Goal: Transaction & Acquisition: Book appointment/travel/reservation

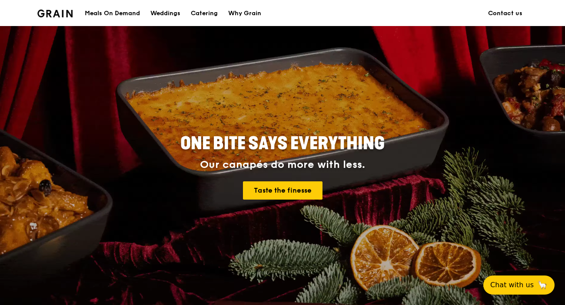
scroll to position [261, 0]
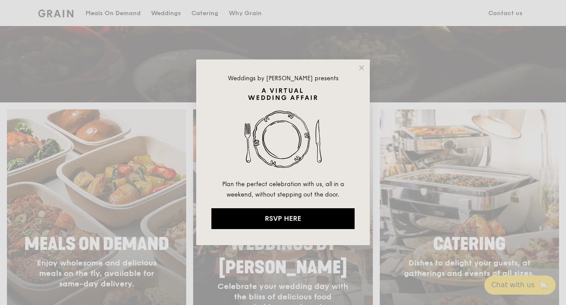
click at [365, 63] on div "Weddings by Grain presents Plan the perfect celebration with us, all in a weeke…" at bounding box center [283, 153] width 174 height 186
click at [363, 66] on icon at bounding box center [361, 67] width 5 height 5
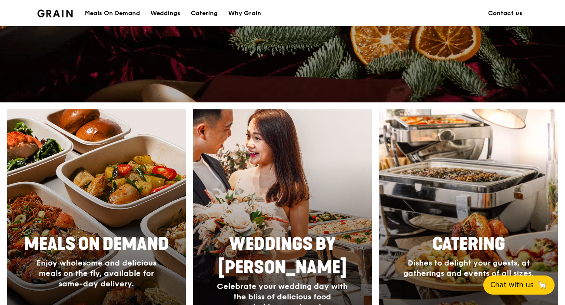
scroll to position [434, 0]
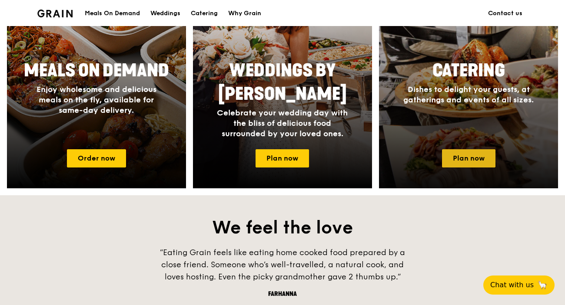
click at [470, 161] on link "Plan now" at bounding box center [468, 158] width 53 height 18
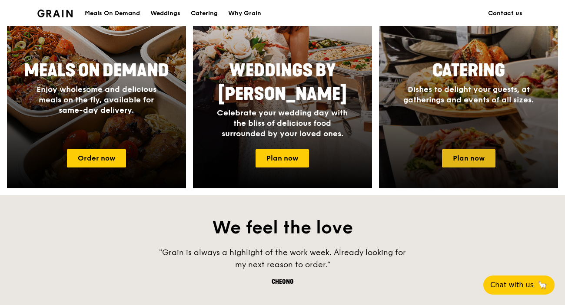
click at [470, 162] on link "Plan now" at bounding box center [468, 158] width 53 height 18
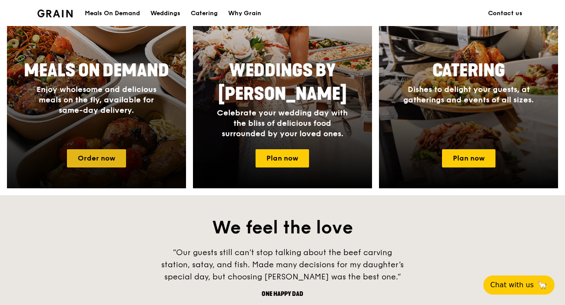
click at [89, 158] on link "Order now" at bounding box center [96, 158] width 59 height 18
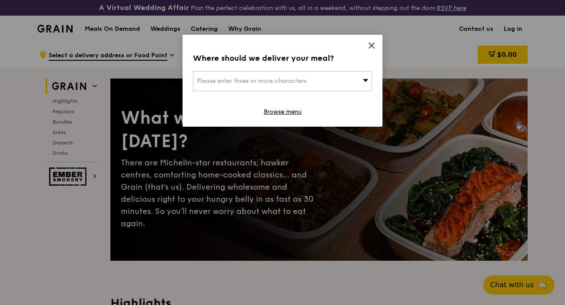
drag, startPoint x: 89, startPoint y: 158, endPoint x: 556, endPoint y: 147, distance: 468.0
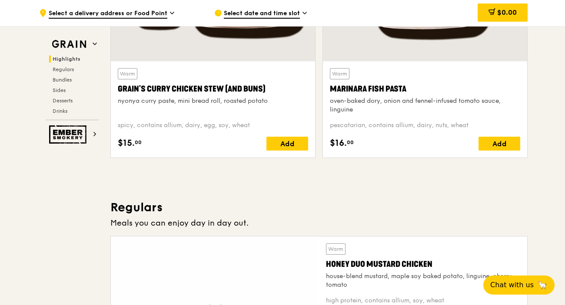
scroll to position [565, 0]
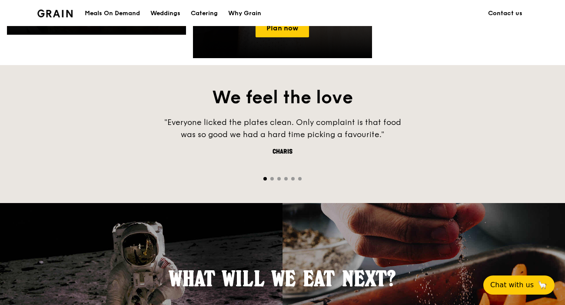
scroll to position [434, 0]
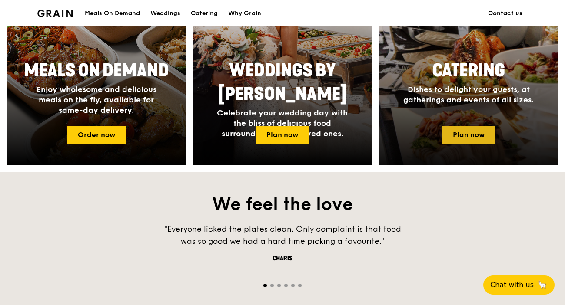
click at [460, 132] on link "Plan now" at bounding box center [468, 135] width 53 height 18
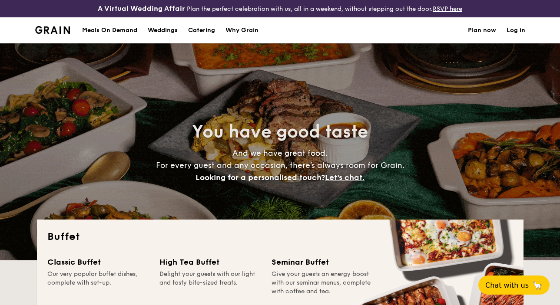
select select
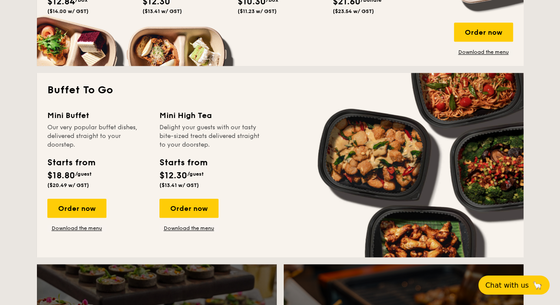
scroll to position [522, 0]
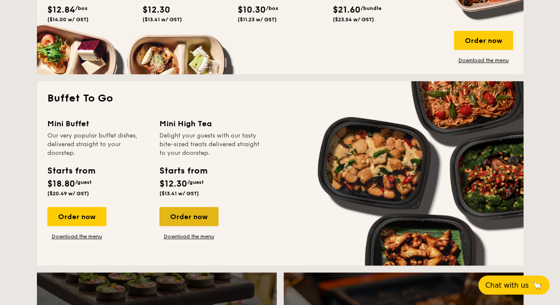
drag, startPoint x: 179, startPoint y: 212, endPoint x: 184, endPoint y: 210, distance: 5.4
click at [179, 212] on div "Order now" at bounding box center [188, 216] width 59 height 19
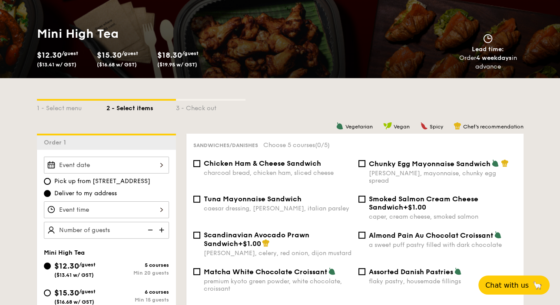
scroll to position [304, 0]
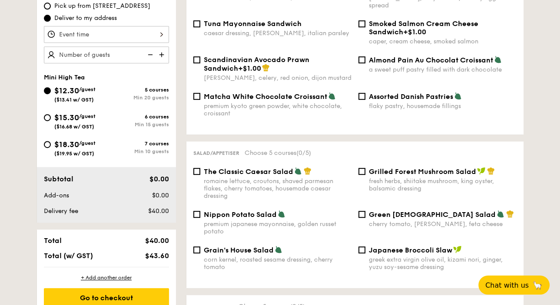
select select
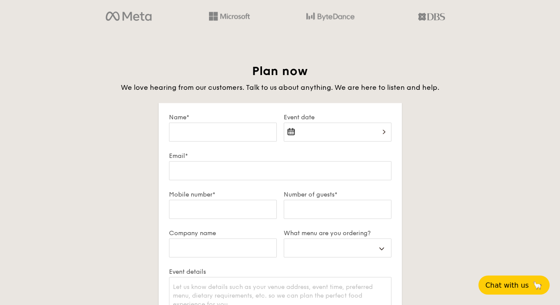
scroll to position [1471, 0]
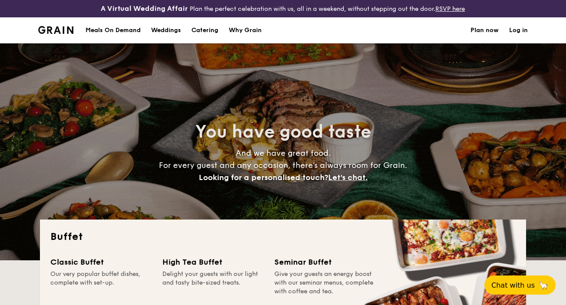
select select
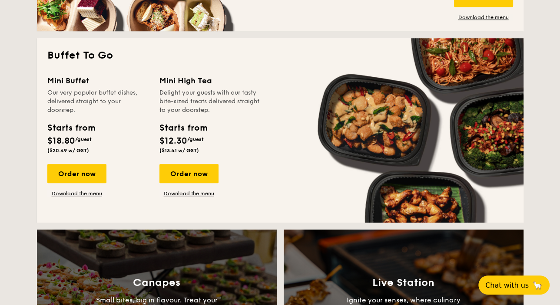
scroll to position [348, 0]
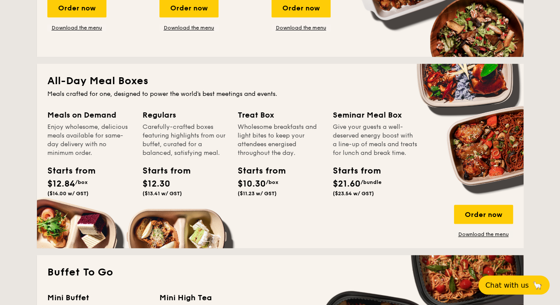
click at [268, 182] on span "/box" at bounding box center [272, 182] width 13 height 6
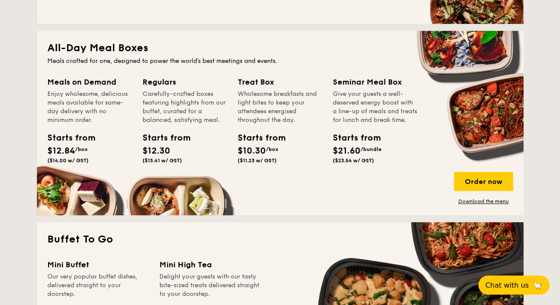
scroll to position [521, 0]
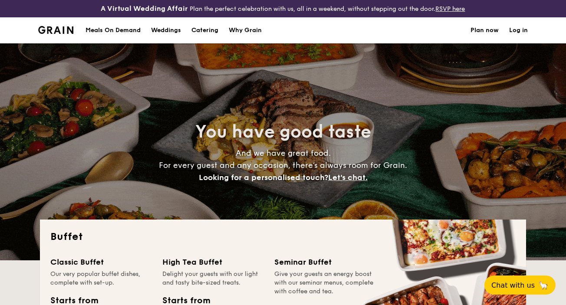
select select
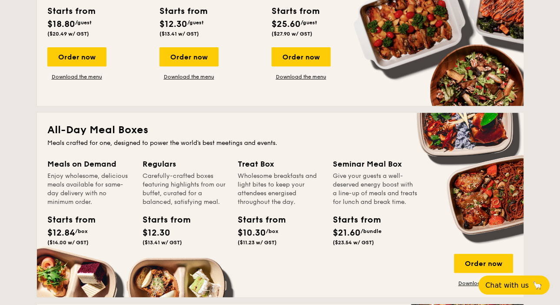
scroll to position [304, 0]
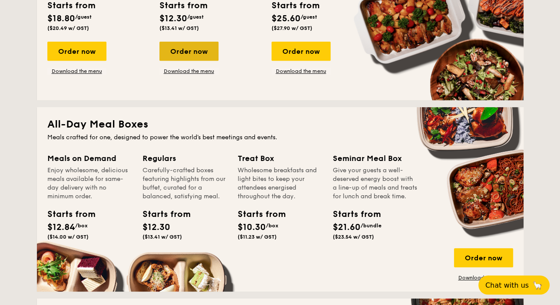
click at [198, 54] on div "Order now" at bounding box center [188, 51] width 59 height 19
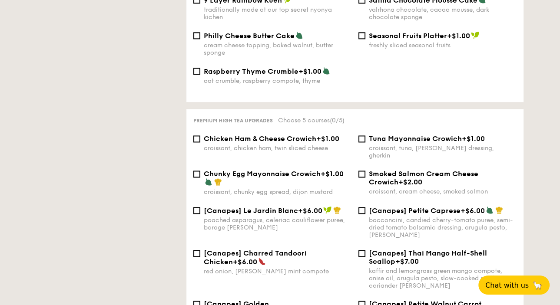
select select
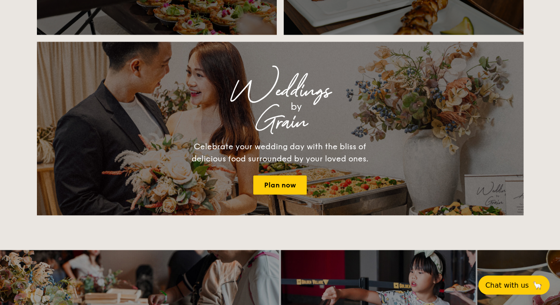
scroll to position [862, 0]
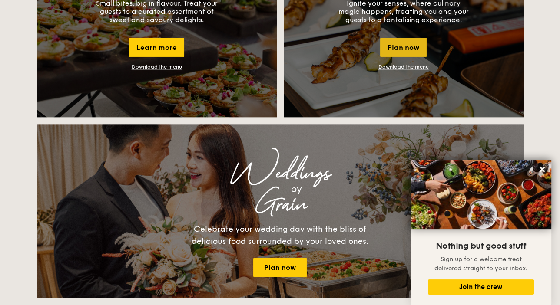
click at [406, 48] on div "Plan now" at bounding box center [403, 47] width 46 height 19
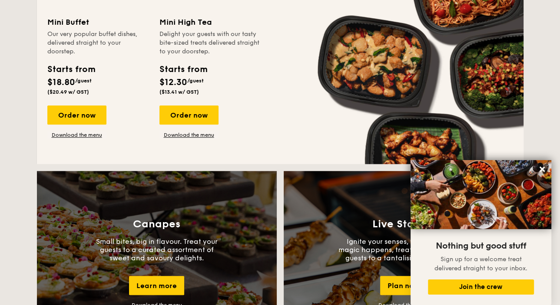
scroll to position [553, 0]
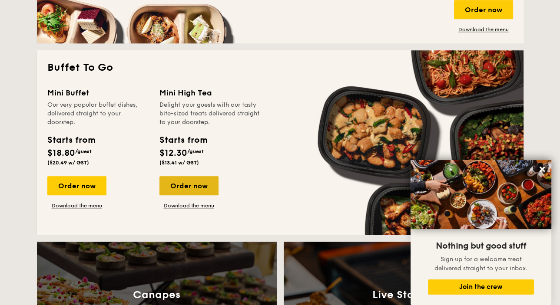
click at [196, 186] on div "Order now" at bounding box center [188, 185] width 59 height 19
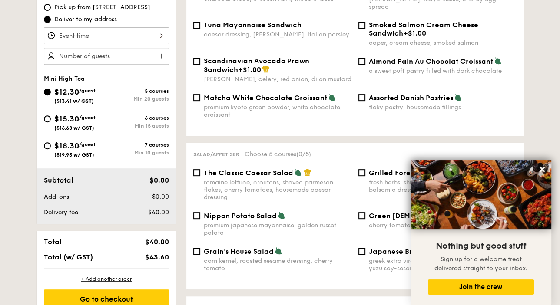
scroll to position [304, 0]
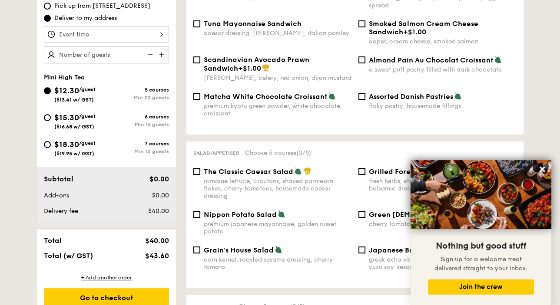
click at [163, 36] on div at bounding box center [106, 34] width 125 height 17
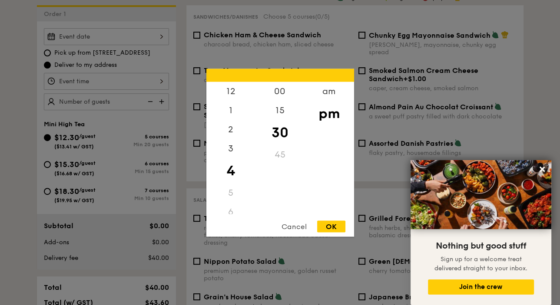
scroll to position [217, 0]
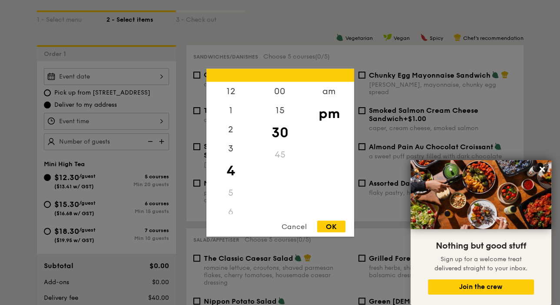
click at [126, 114] on div at bounding box center [280, 152] width 560 height 305
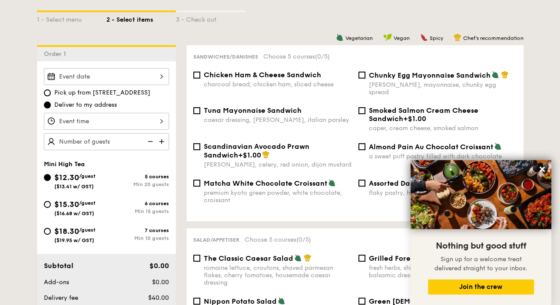
click at [164, 76] on div at bounding box center [106, 76] width 125 height 17
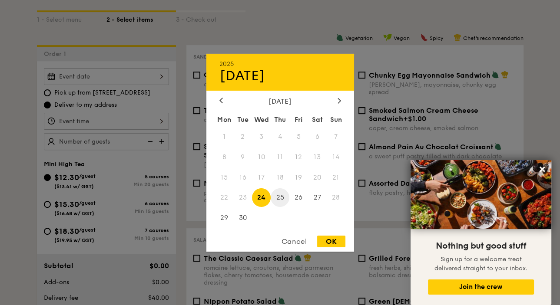
click at [281, 199] on span "25" at bounding box center [280, 198] width 19 height 19
click at [332, 242] on div "OK" at bounding box center [331, 242] width 28 height 12
type input "Sep 25, 2025"
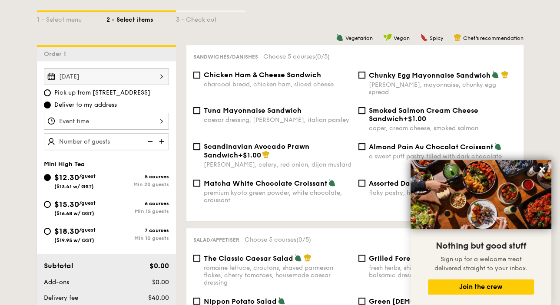
click at [158, 76] on div "Sep 25, 2025" at bounding box center [106, 76] width 125 height 17
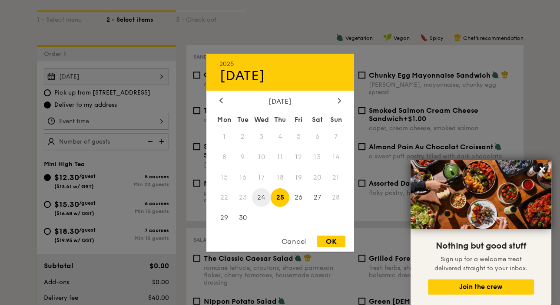
click at [262, 196] on span "24" at bounding box center [261, 198] width 19 height 19
click at [28, 196] on div at bounding box center [280, 152] width 560 height 305
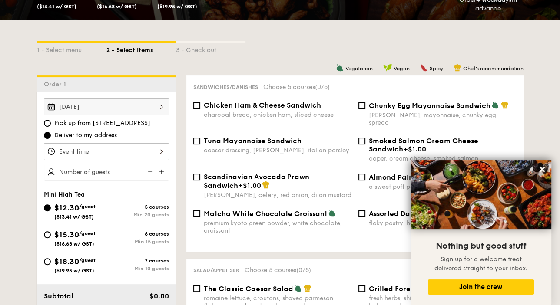
scroll to position [43, 0]
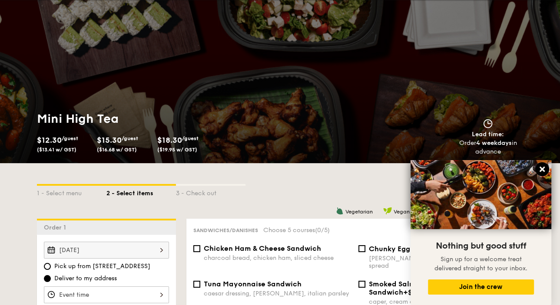
click at [540, 169] on icon at bounding box center [542, 169] width 5 height 5
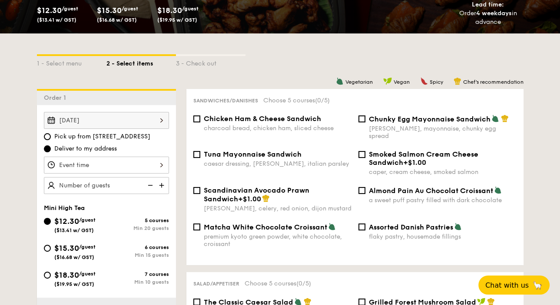
scroll to position [174, 0]
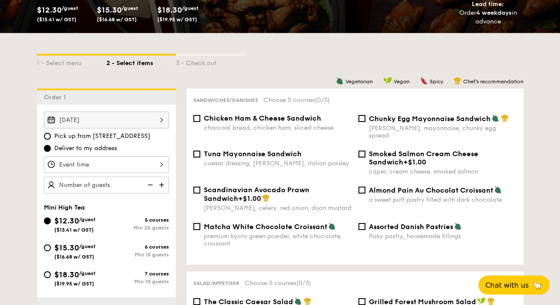
click at [158, 167] on div at bounding box center [106, 164] width 125 height 17
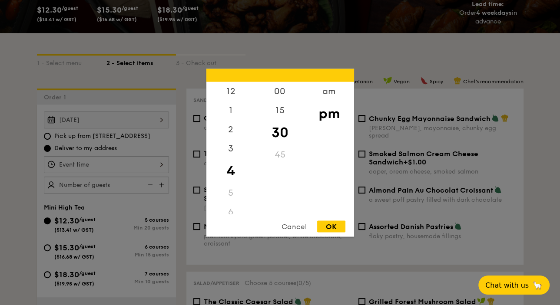
click at [291, 228] on div "Cancel" at bounding box center [294, 227] width 43 height 12
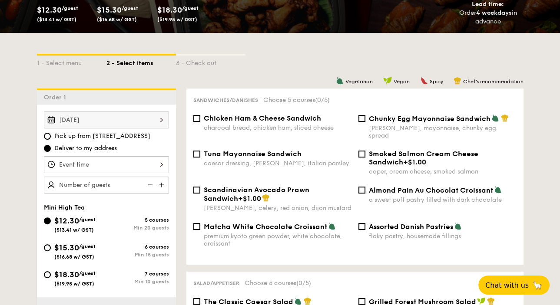
click at [120, 121] on div "Sep 25, 2025 2025 Sep 25 September 2025 Mon Tue Wed Thu Fri Sat Sun 1 2 3 4 5 6…" at bounding box center [106, 120] width 125 height 17
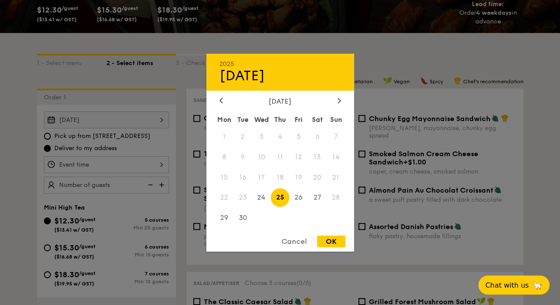
click at [278, 194] on span "25" at bounding box center [280, 198] width 19 height 19
click at [327, 243] on div "OK" at bounding box center [331, 242] width 28 height 12
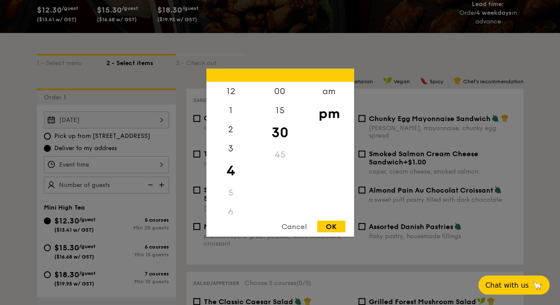
click at [117, 158] on div "12 1 2 3 4 5 6 7 8 9 10 11 00 15 30 45 am pm Cancel OK" at bounding box center [106, 164] width 125 height 17
click at [233, 156] on div "3" at bounding box center [230, 151] width 49 height 25
click at [327, 223] on div "OK" at bounding box center [331, 227] width 28 height 12
type input "3:30PM"
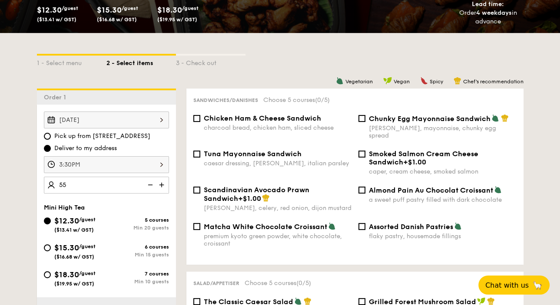
type input "55 guests"
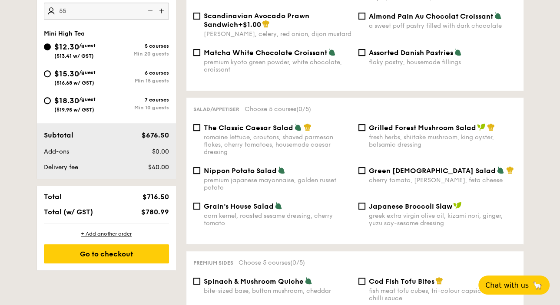
scroll to position [478, 0]
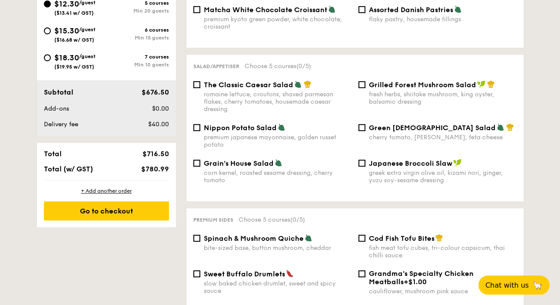
scroll to position [391, 0]
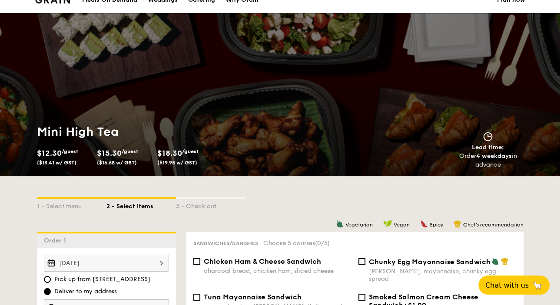
scroll to position [0, 0]
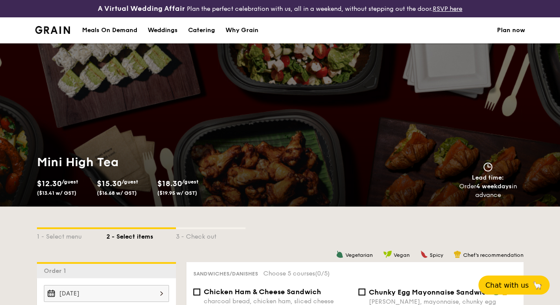
click at [24, 98] on div "Mini High Tea $12.30 /guest ($13.41 w/ GST) $15.30 /guest ($16.68 w/ GST) $18.3…" at bounding box center [280, 124] width 560 height 163
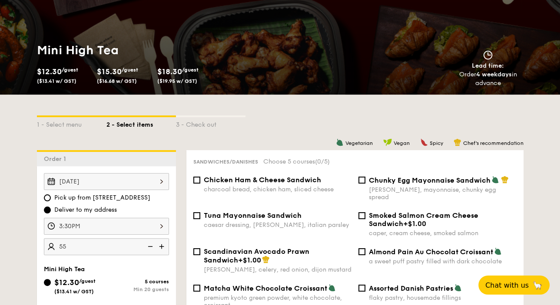
scroll to position [43, 0]
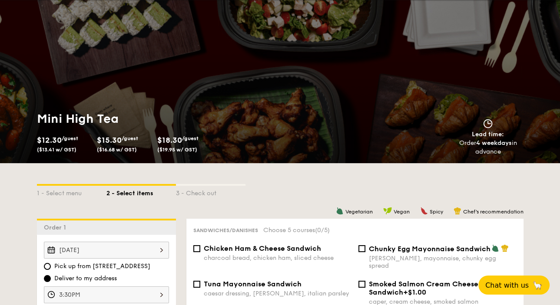
scroll to position [1328, 0]
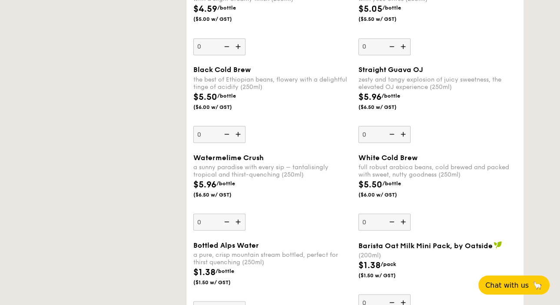
select select
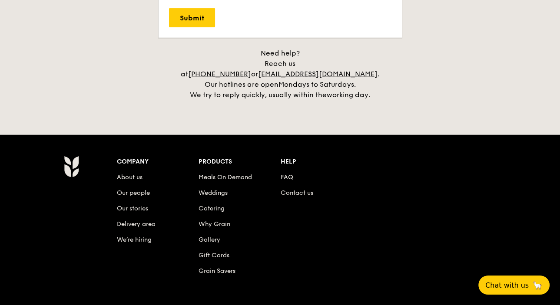
scroll to position [1761, 0]
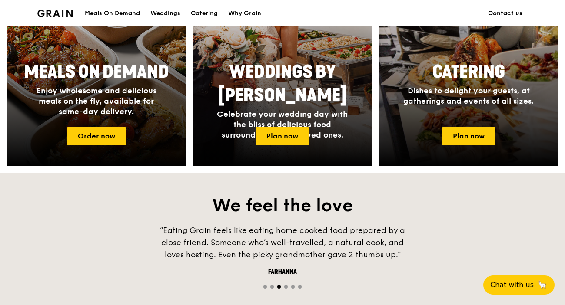
scroll to position [434, 0]
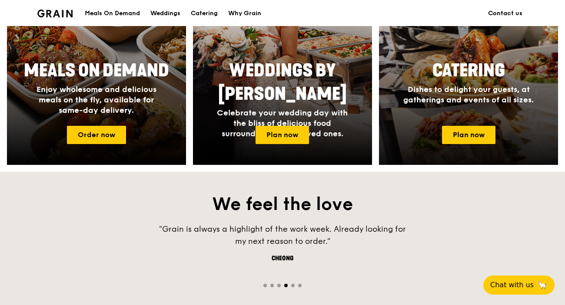
click at [504, 76] on span "Catering" at bounding box center [468, 70] width 73 height 21
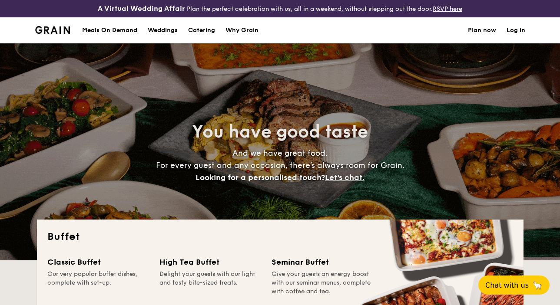
select select
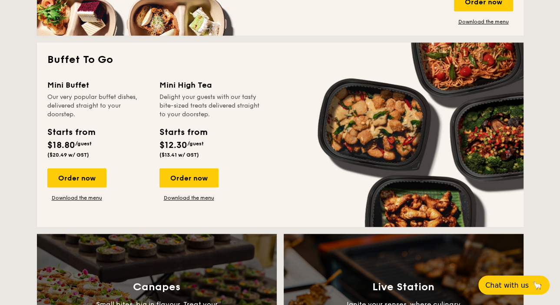
scroll to position [565, 0]
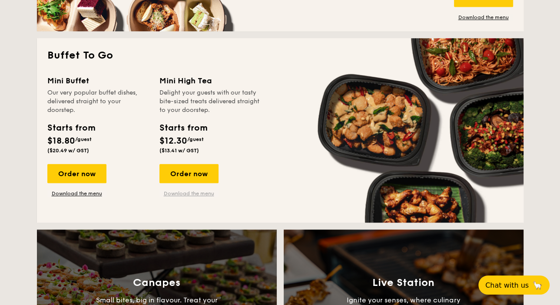
click at [189, 192] on link "Download the menu" at bounding box center [188, 193] width 59 height 7
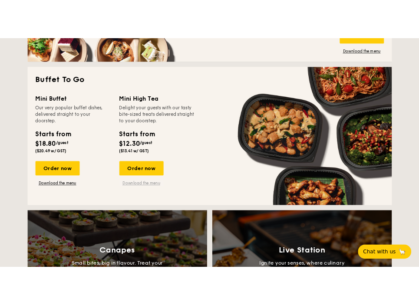
scroll to position [572, 0]
